Goal: Task Accomplishment & Management: Use online tool/utility

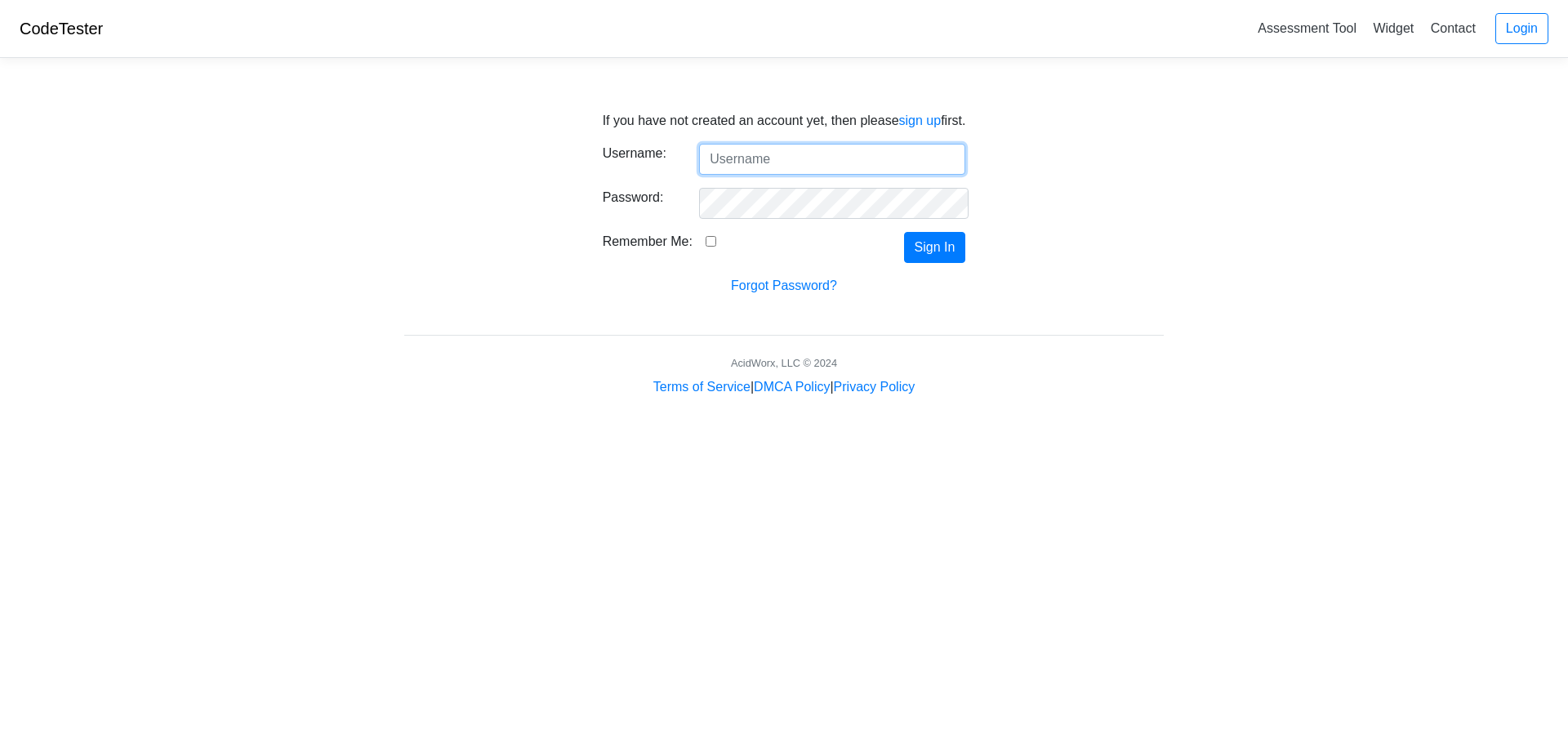
type input "scryptic"
click at [705, 244] on input "Remember Me:" at bounding box center [710, 241] width 11 height 11
click at [681, 246] on label "Remember Me:" at bounding box center [647, 242] width 90 height 20
click at [705, 246] on input "Remember Me:" at bounding box center [710, 241] width 11 height 11
checkbox input "false"
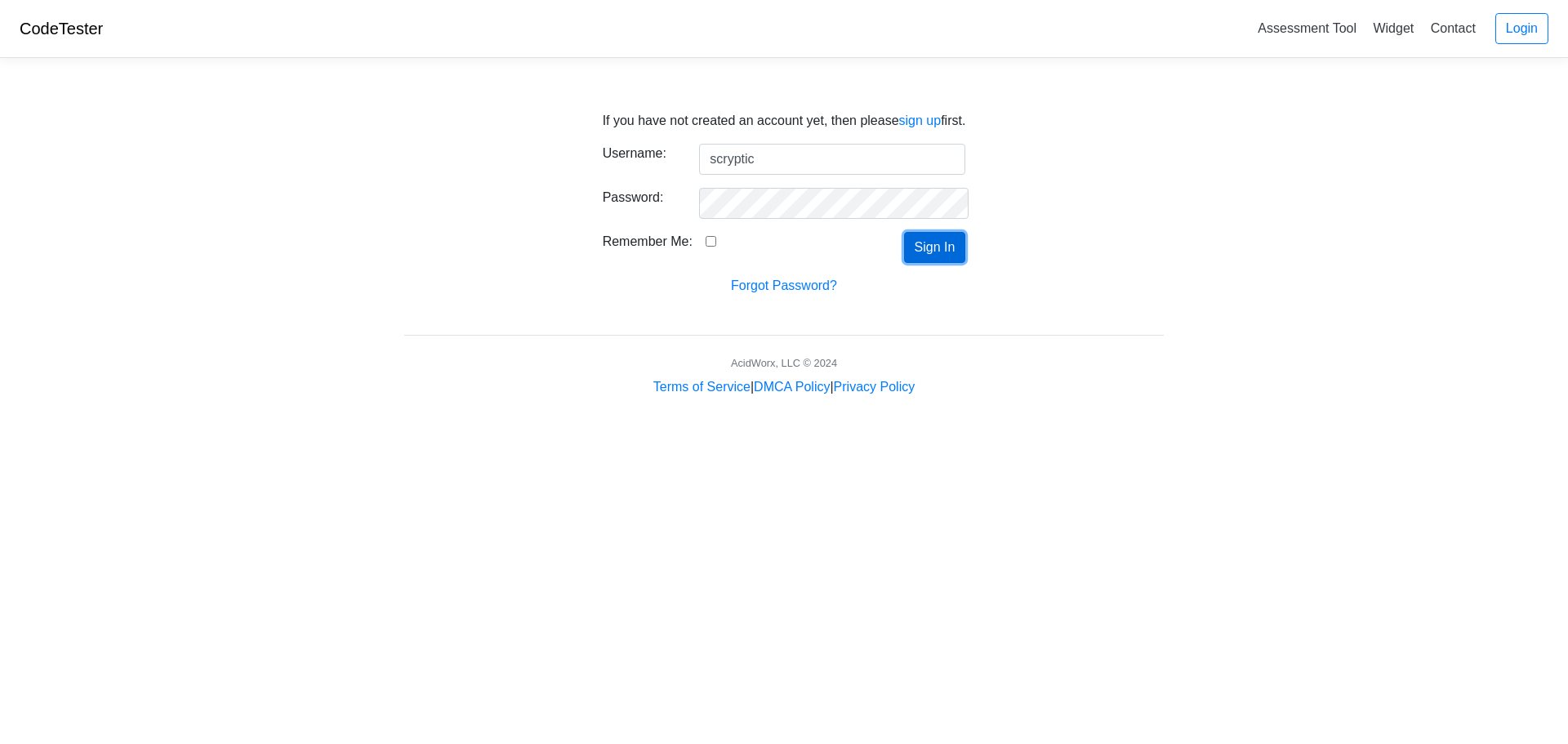
click at [951, 255] on button "Sign In" at bounding box center [935, 247] width 62 height 31
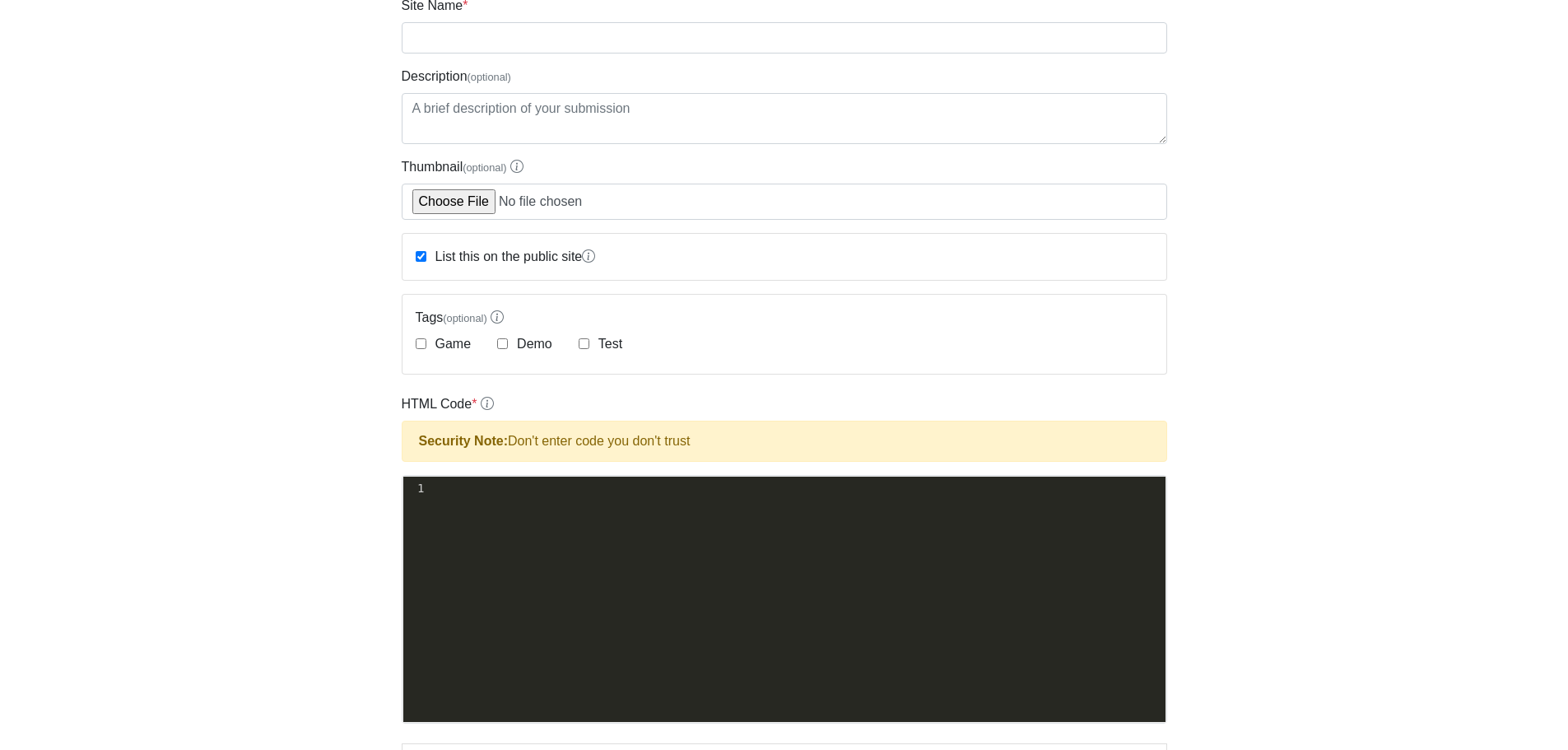
scroll to position [330, 0]
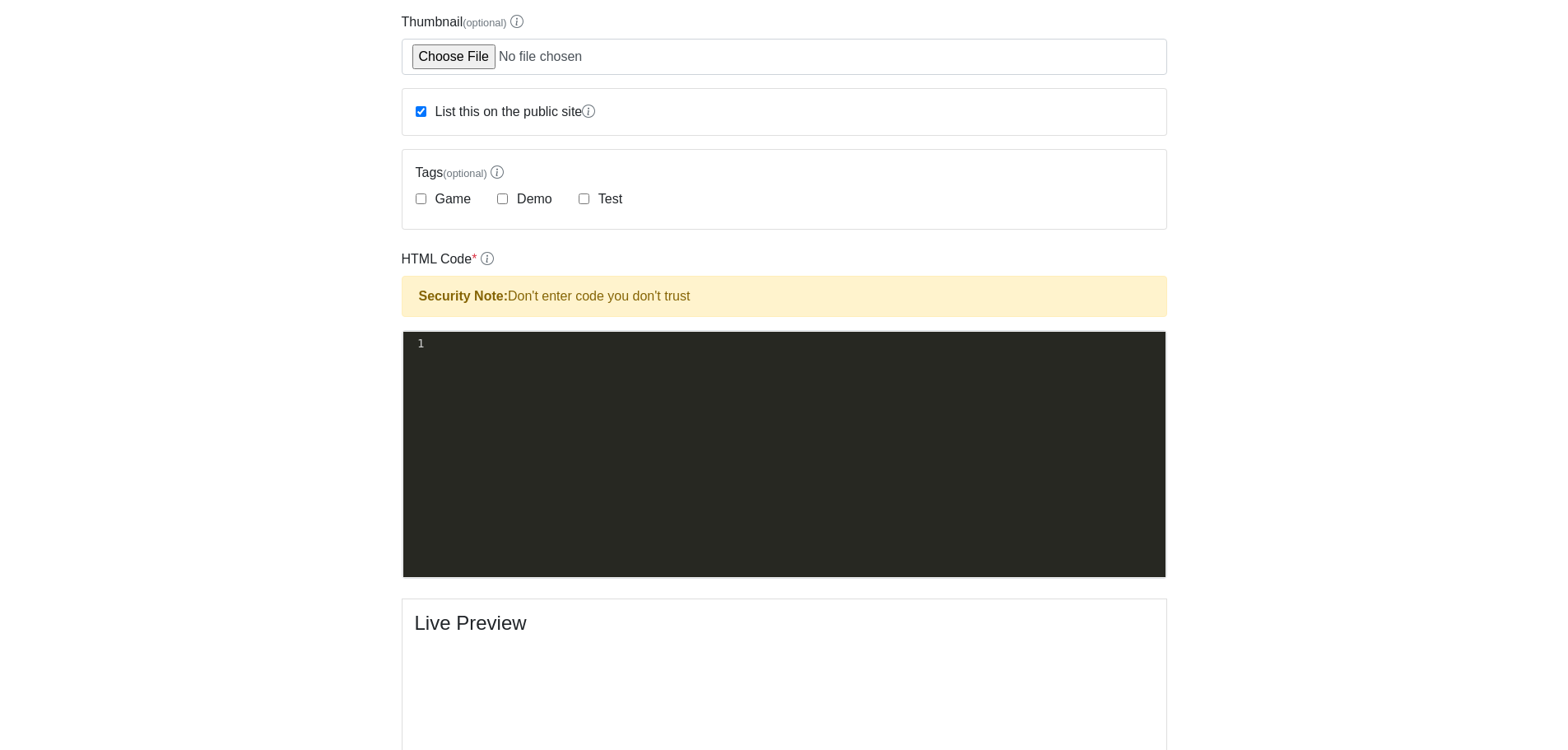
click at [613, 419] on div "xxxxxxxxxx 1 ​" at bounding box center [797, 467] width 787 height 270
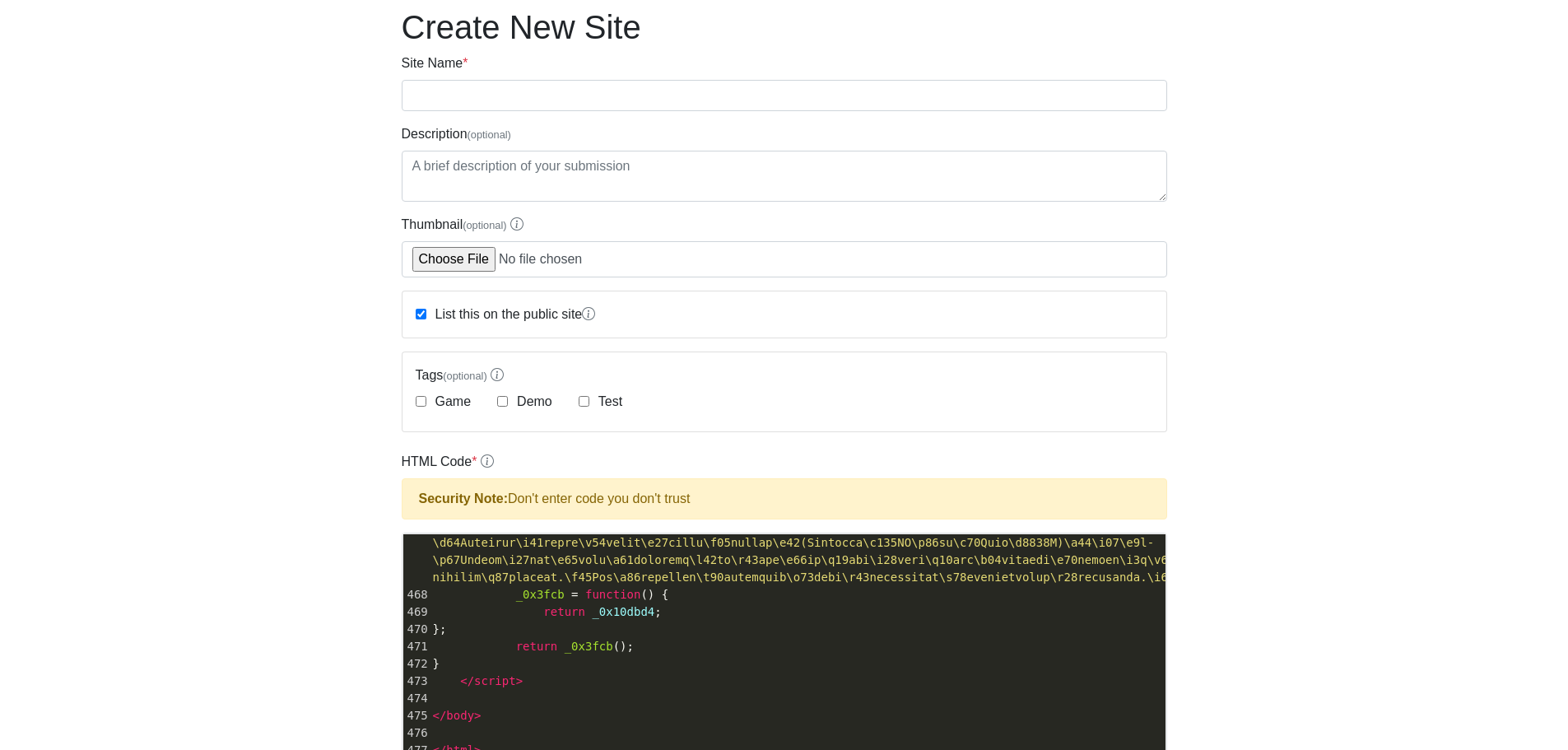
scroll to position [96, 0]
